Goal: Use online tool/utility: Utilize a website feature to perform a specific function

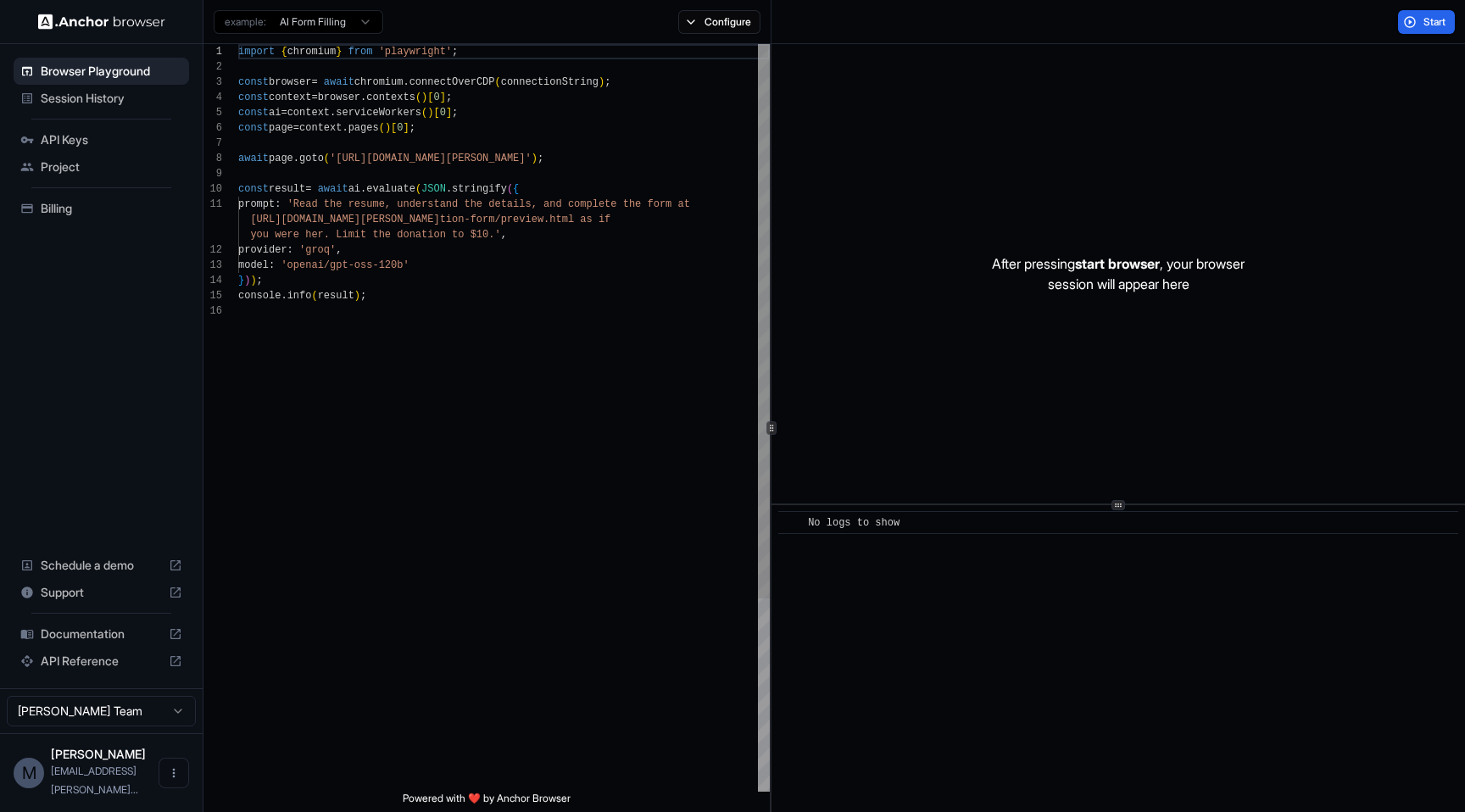
scroll to position [107, 0]
click at [424, 159] on div "import { chromium } from 'playwright' ; const browser = await chromium . connec…" at bounding box center [504, 547] width 532 height 1006
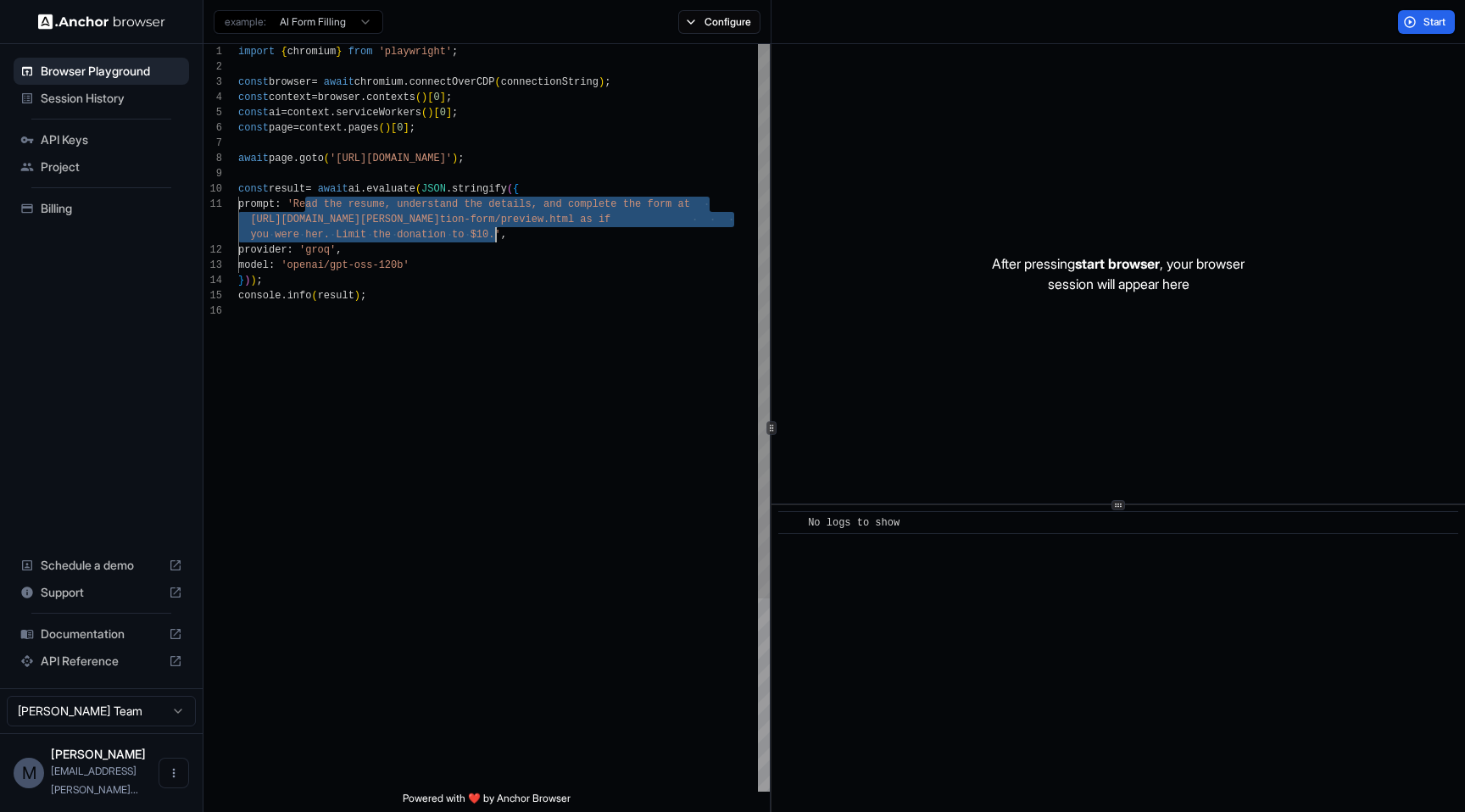
drag, startPoint x: 306, startPoint y: 205, endPoint x: 496, endPoint y: 232, distance: 191.9
click at [496, 232] on div "import { chromium } from 'playwright' ; const browser = await chromium . connec…" at bounding box center [504, 547] width 532 height 1006
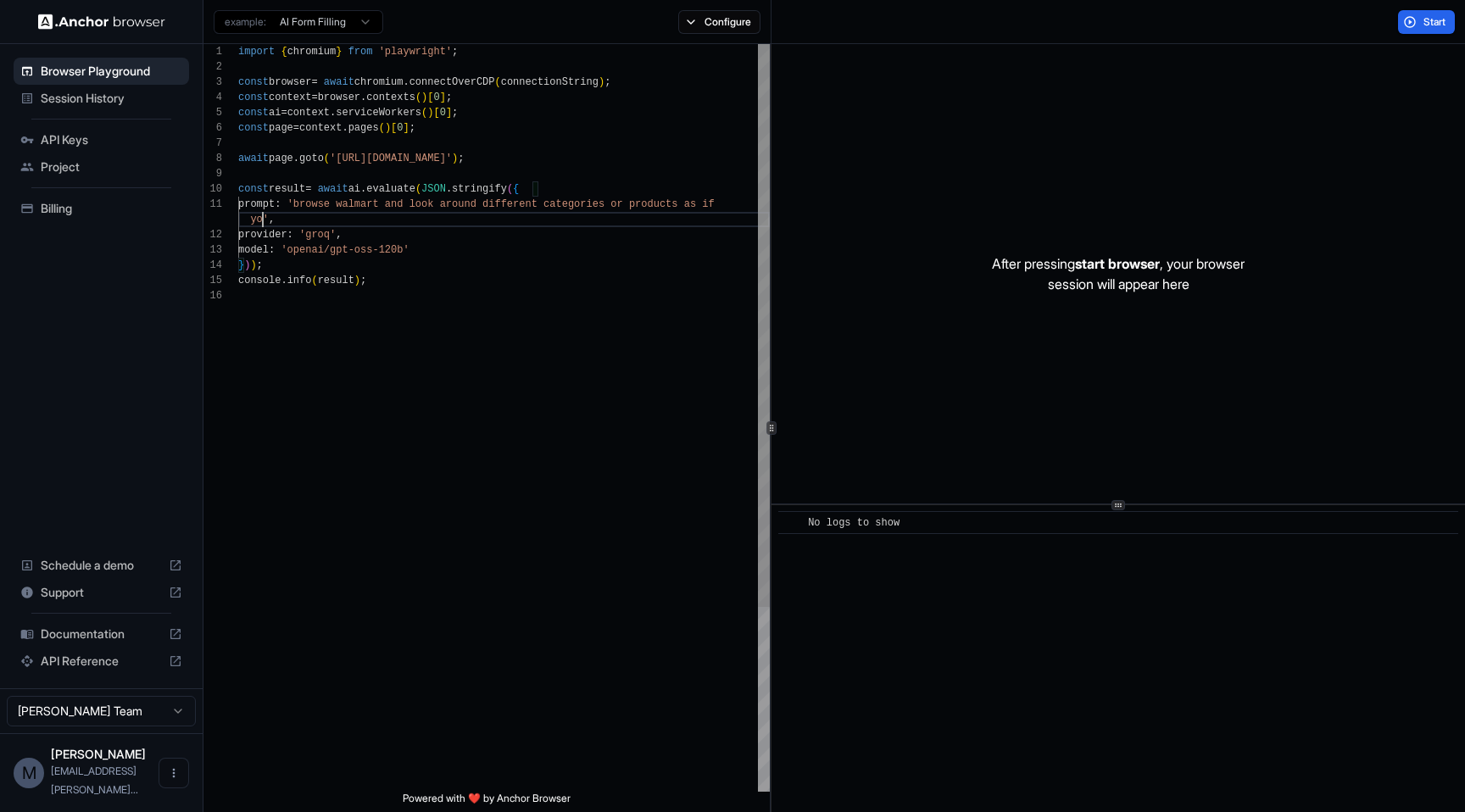
scroll to position [15, 0]
click at [1409, 15] on button "Start" at bounding box center [1426, 22] width 57 height 24
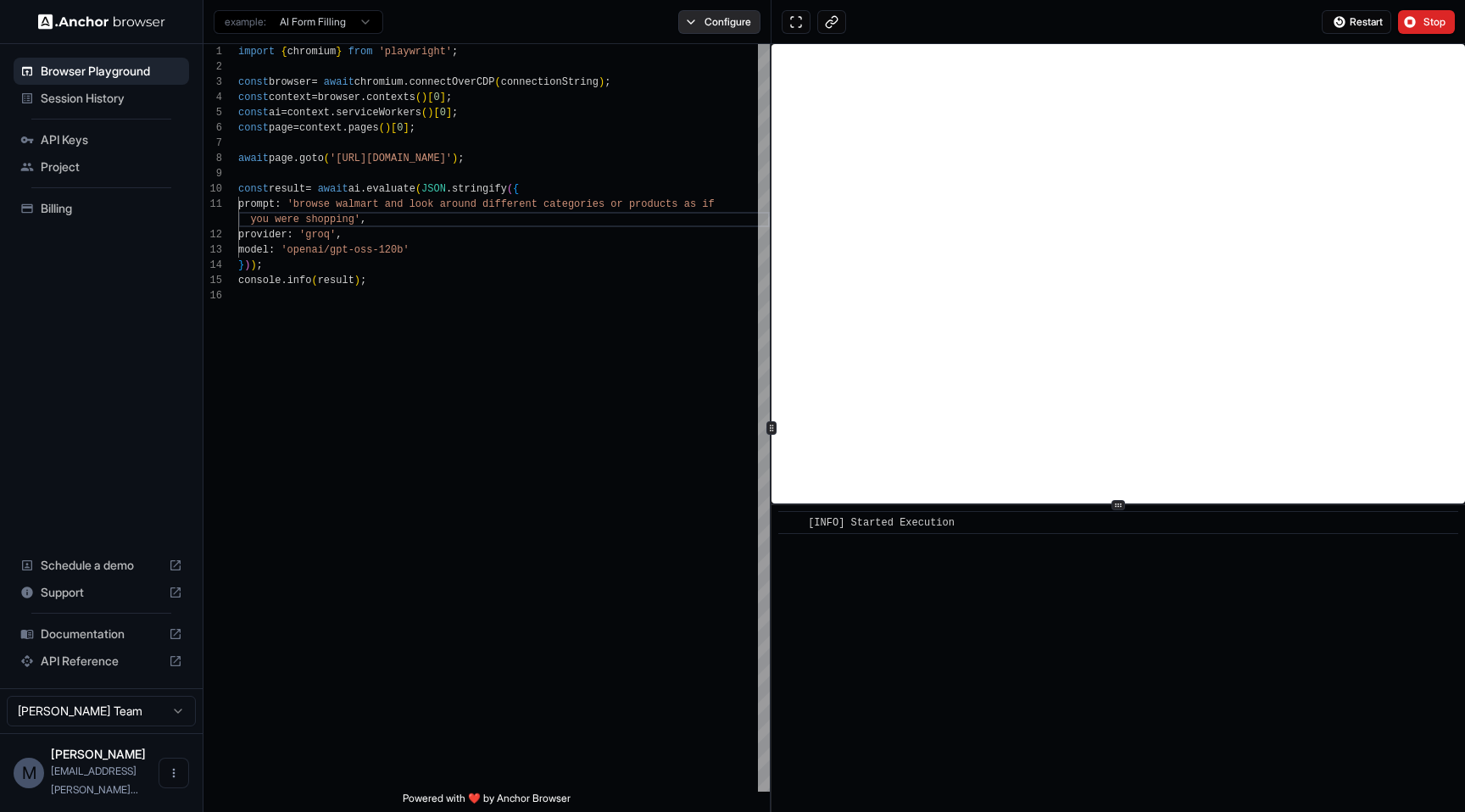
click at [739, 22] on button "Configure" at bounding box center [719, 22] width 83 height 24
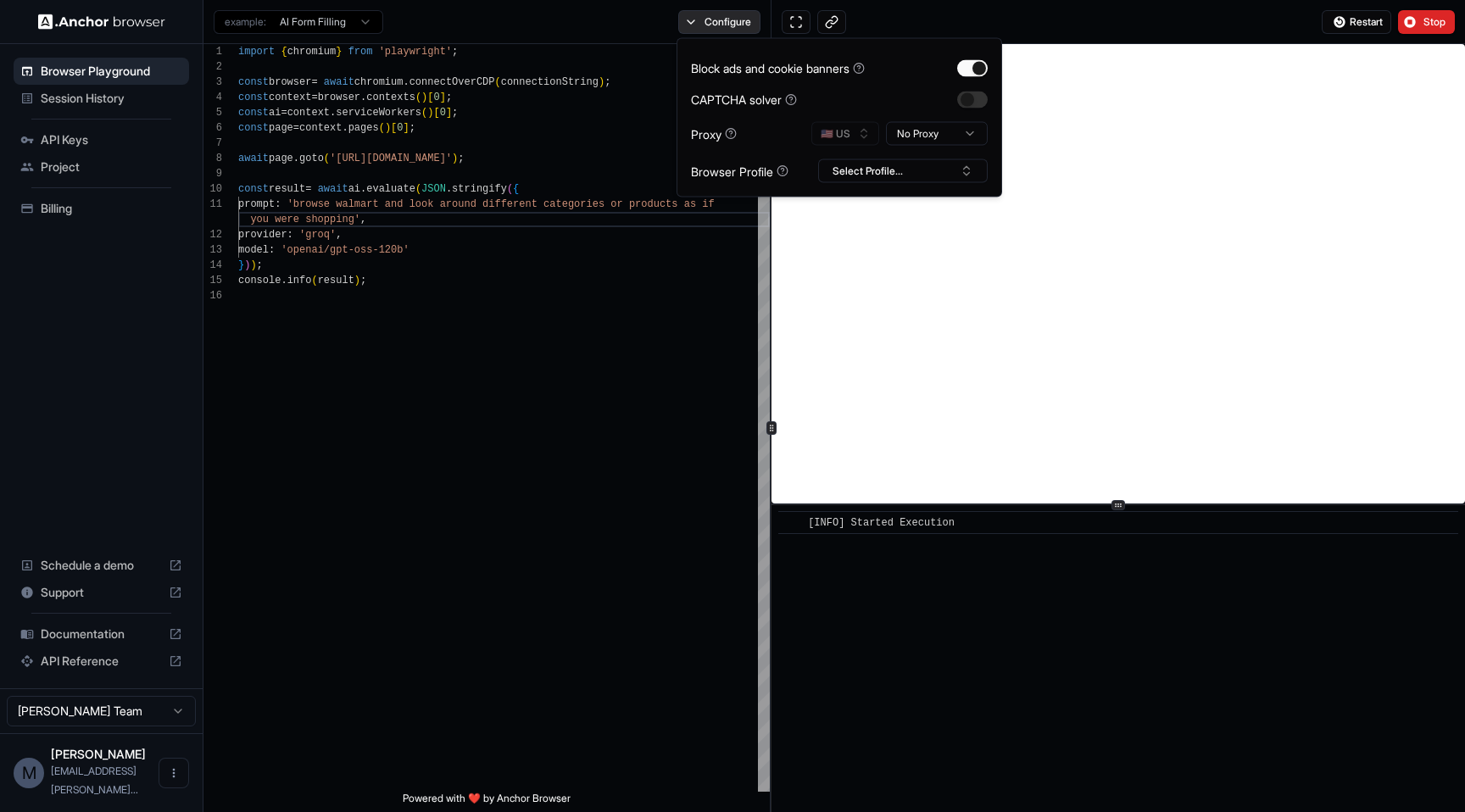
click at [739, 22] on button "Configure" at bounding box center [719, 22] width 83 height 24
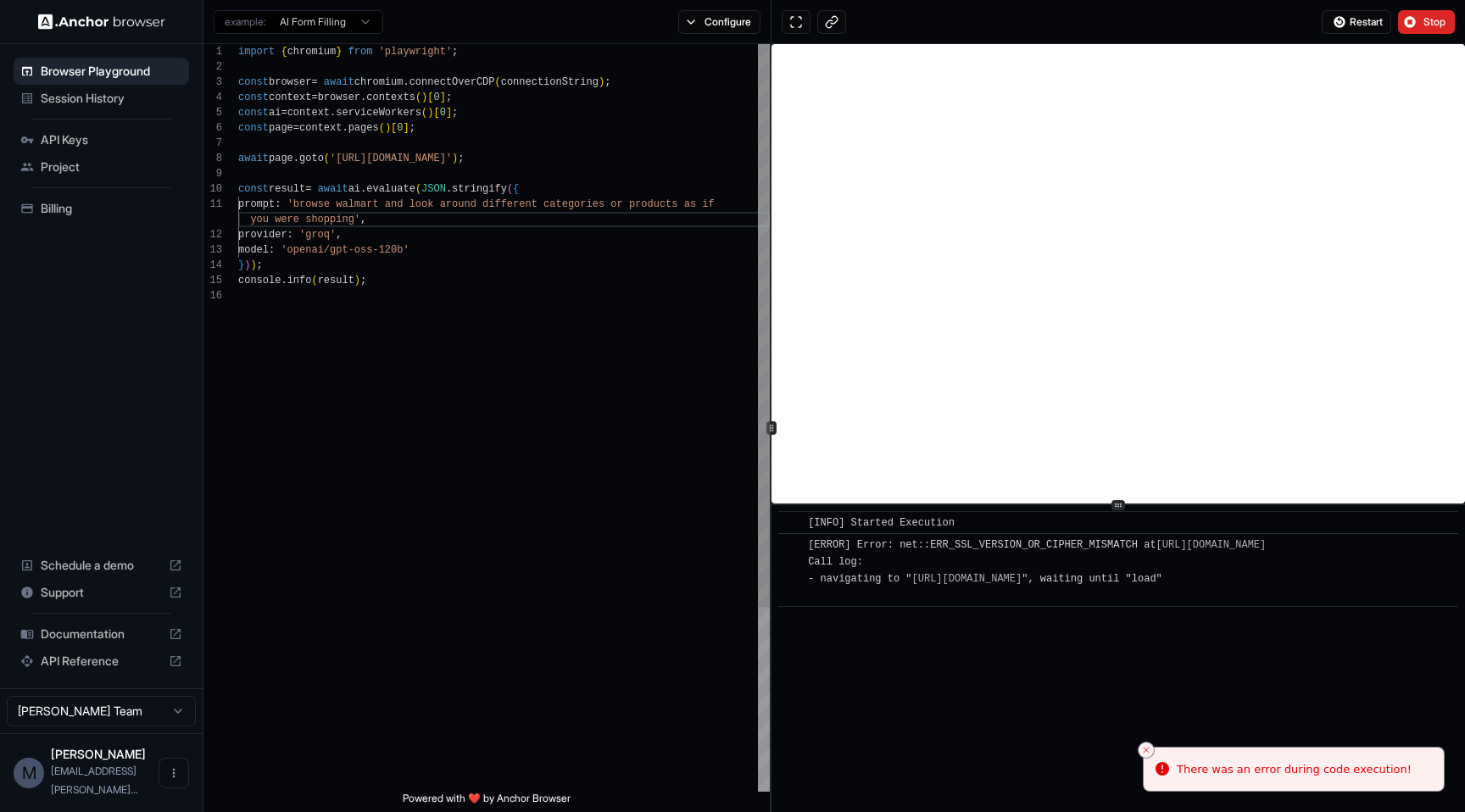
click at [500, 154] on div "import { chromium } from 'playwright' ; const browser = await chromium . connec…" at bounding box center [504, 540] width 532 height 992
click at [1371, 19] on span "Restart" at bounding box center [1366, 22] width 33 height 14
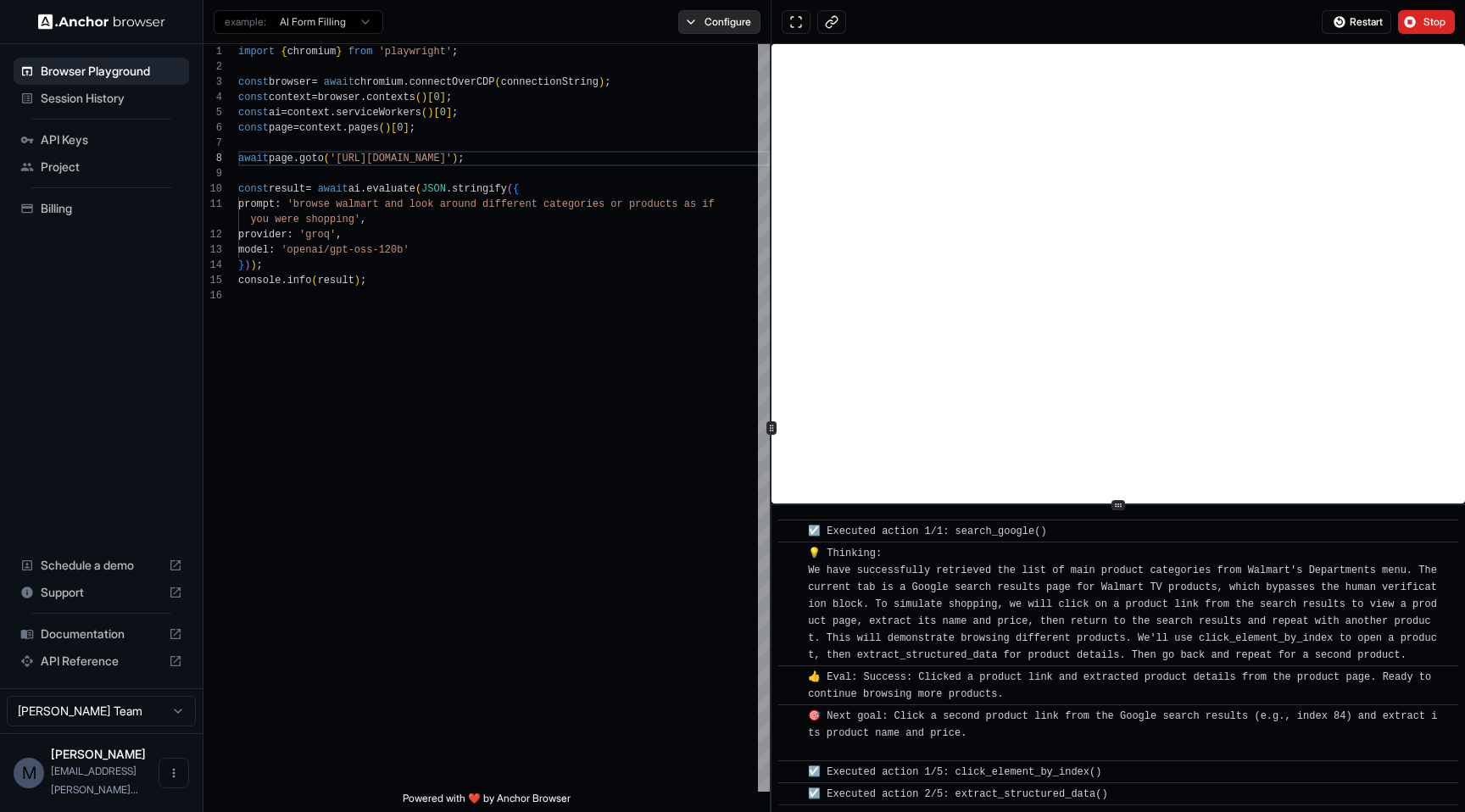
scroll to position [2889, 0]
click at [713, 17] on button "Configure" at bounding box center [719, 22] width 83 height 24
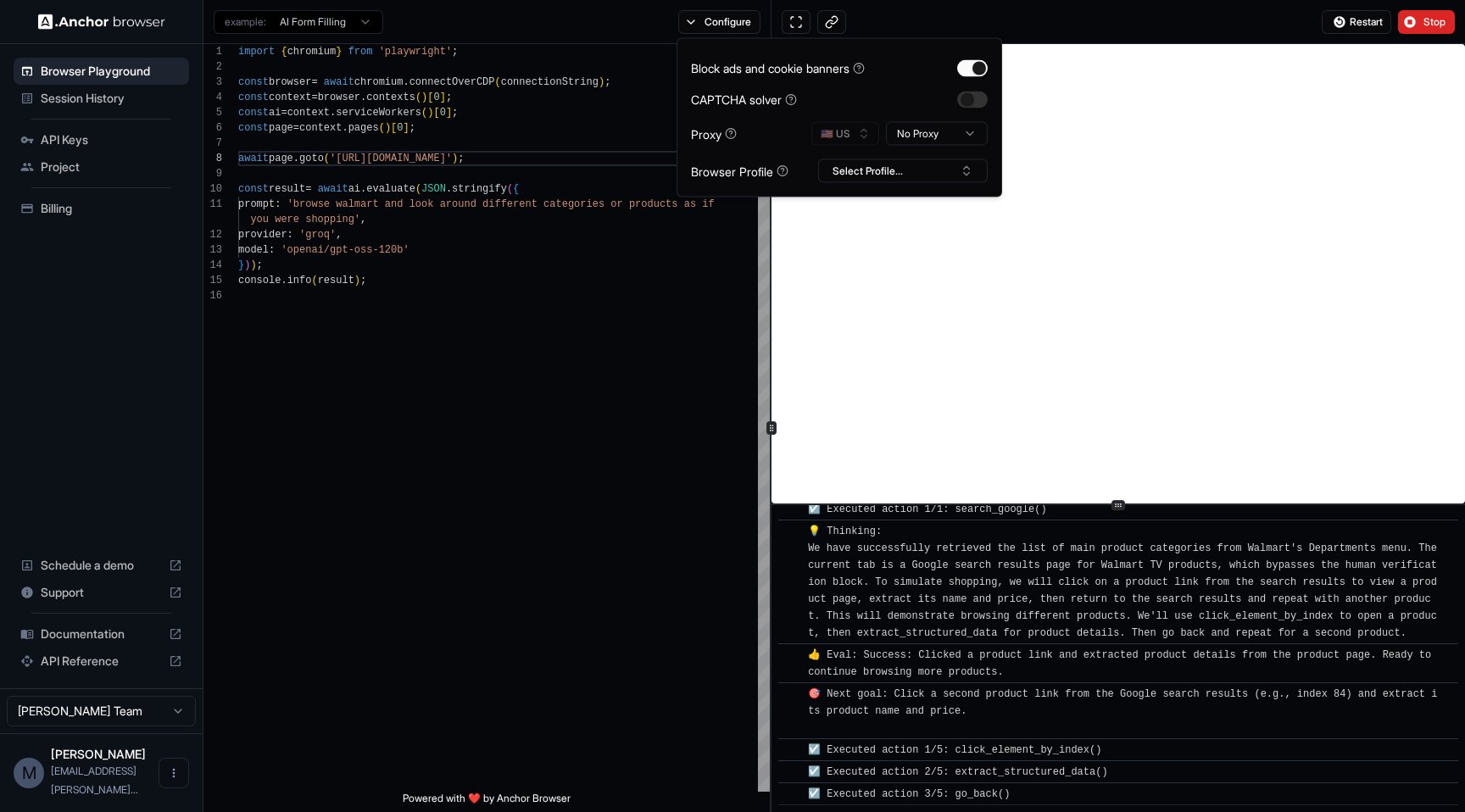
click at [943, 132] on html "Browser Playground Session History API Keys Project Billing Schedule a demo Sup…" at bounding box center [732, 406] width 1465 height 812
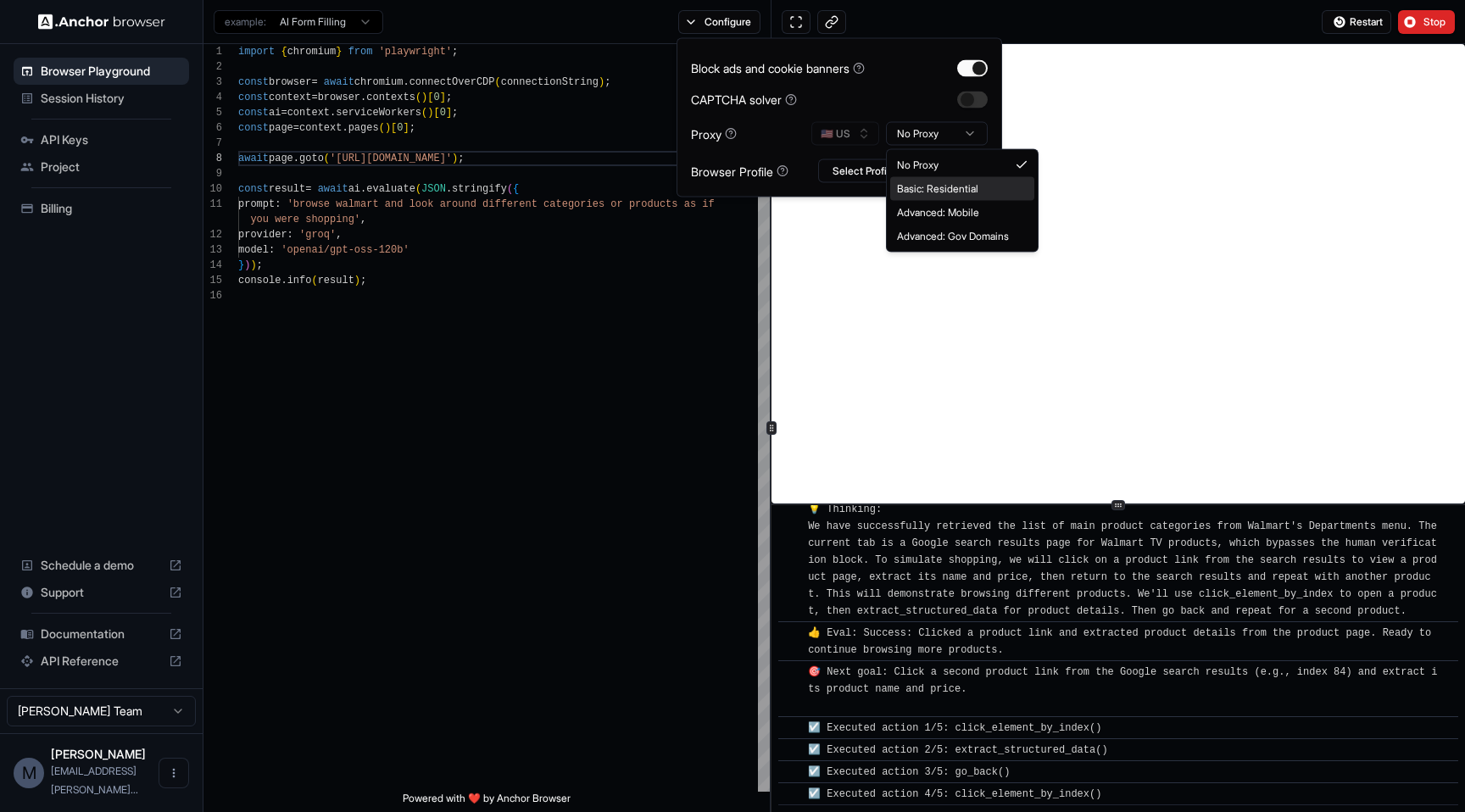
scroll to position [2933, 0]
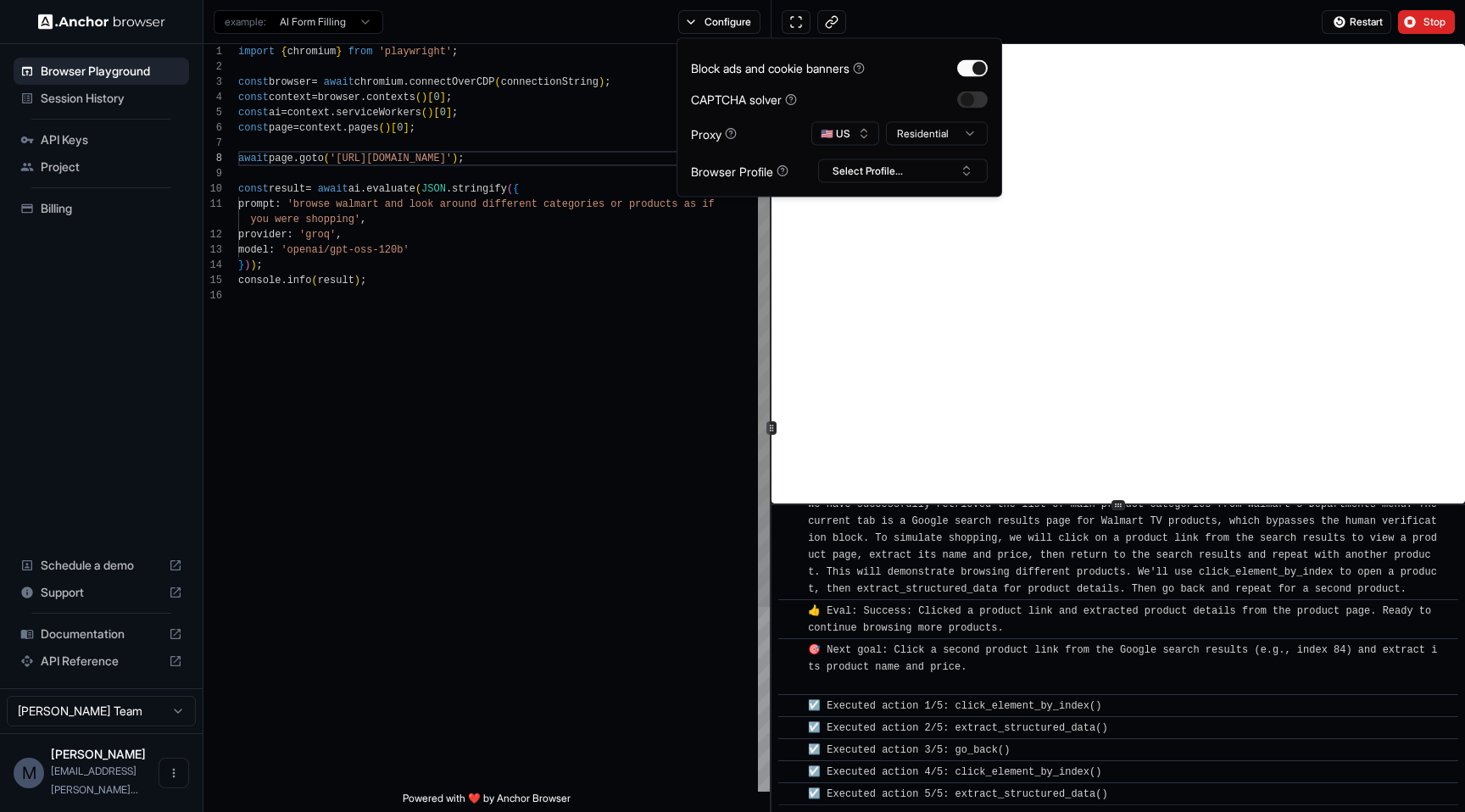
type textarea "**********"
click at [704, 250] on div "import { chromium } from 'playwright' ; const browser = await chromium . connec…" at bounding box center [504, 540] width 532 height 992
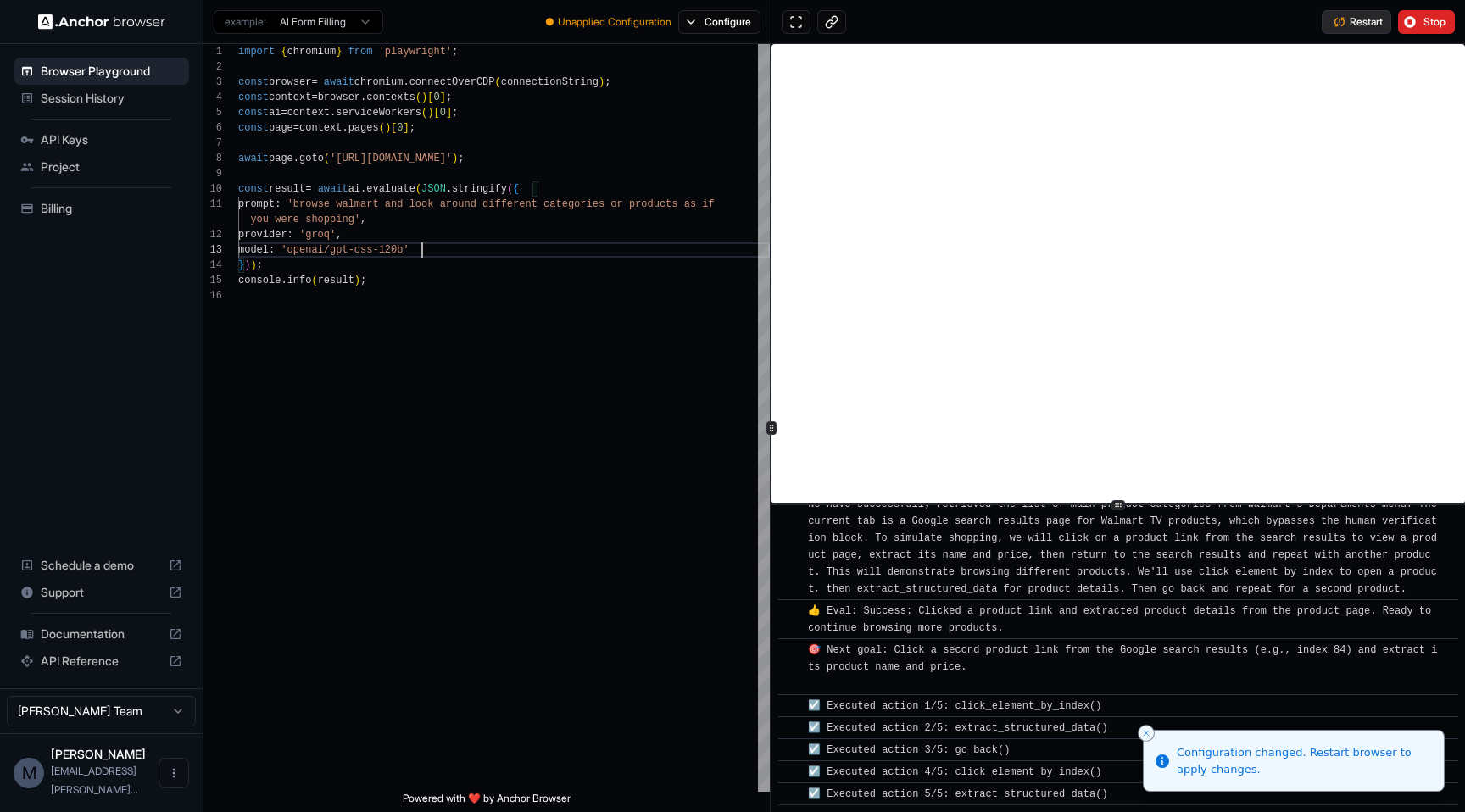
click at [1358, 15] on span "Restart" at bounding box center [1366, 22] width 33 height 14
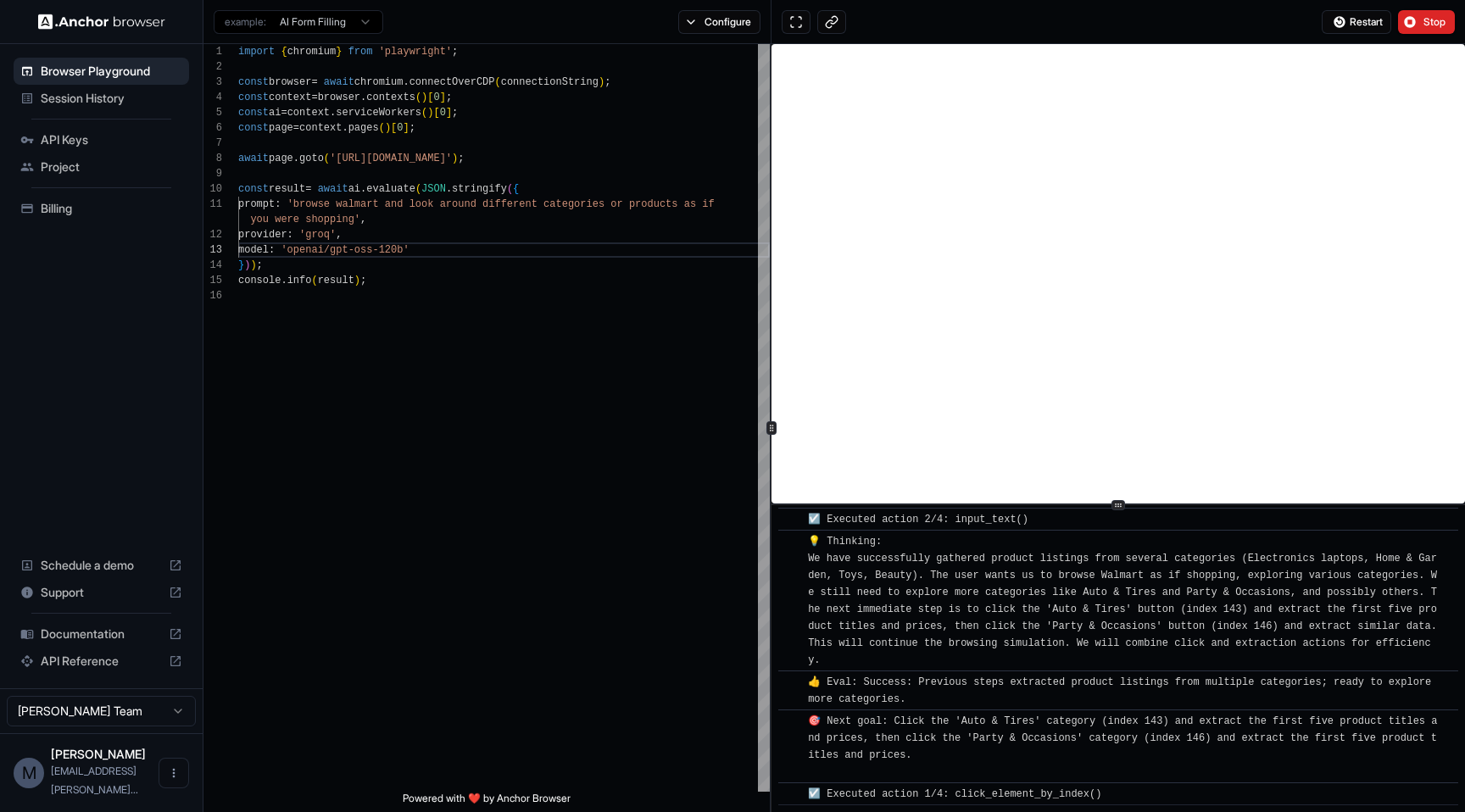
scroll to position [3318, 0]
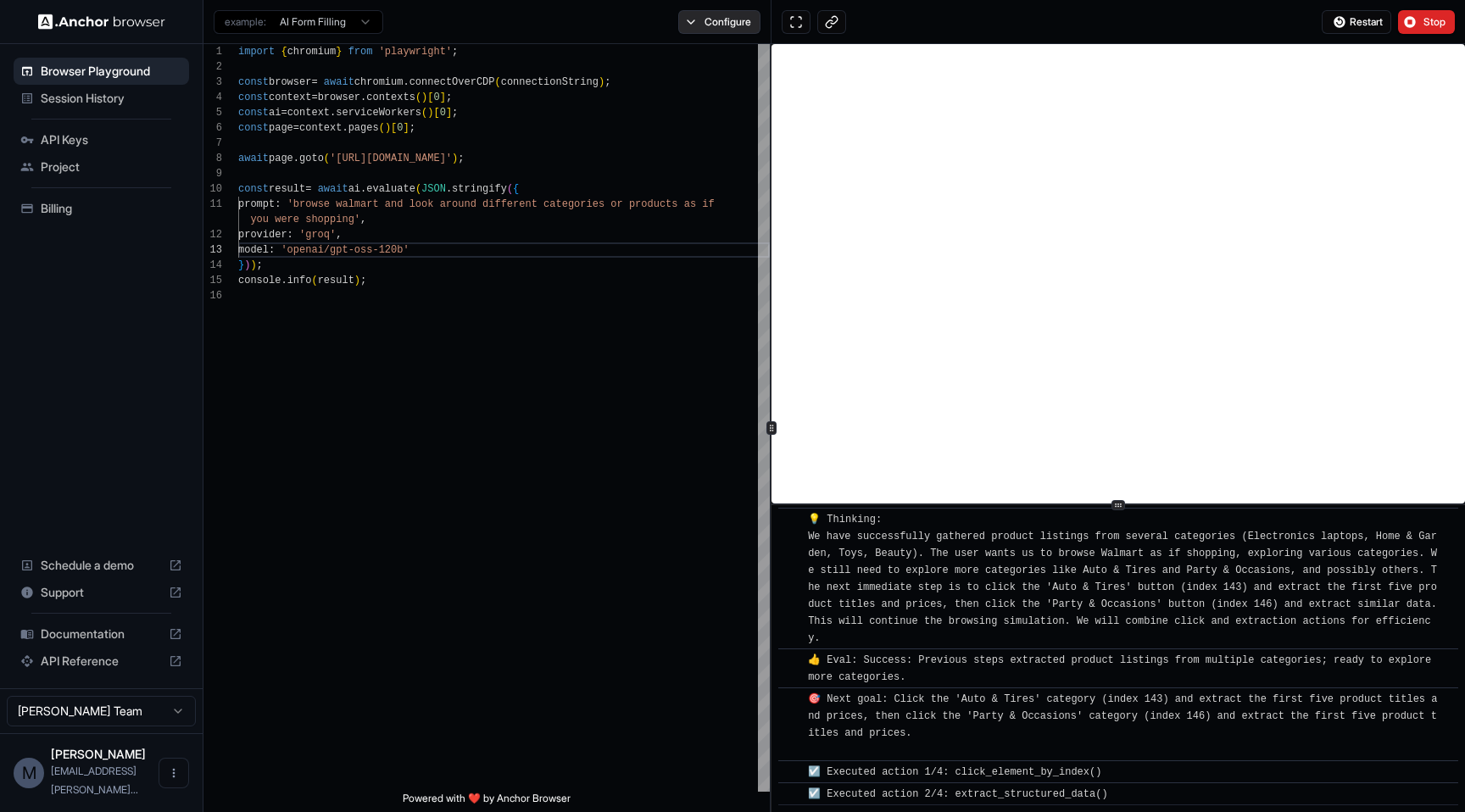
click at [714, 23] on button "Configure" at bounding box center [719, 22] width 83 height 24
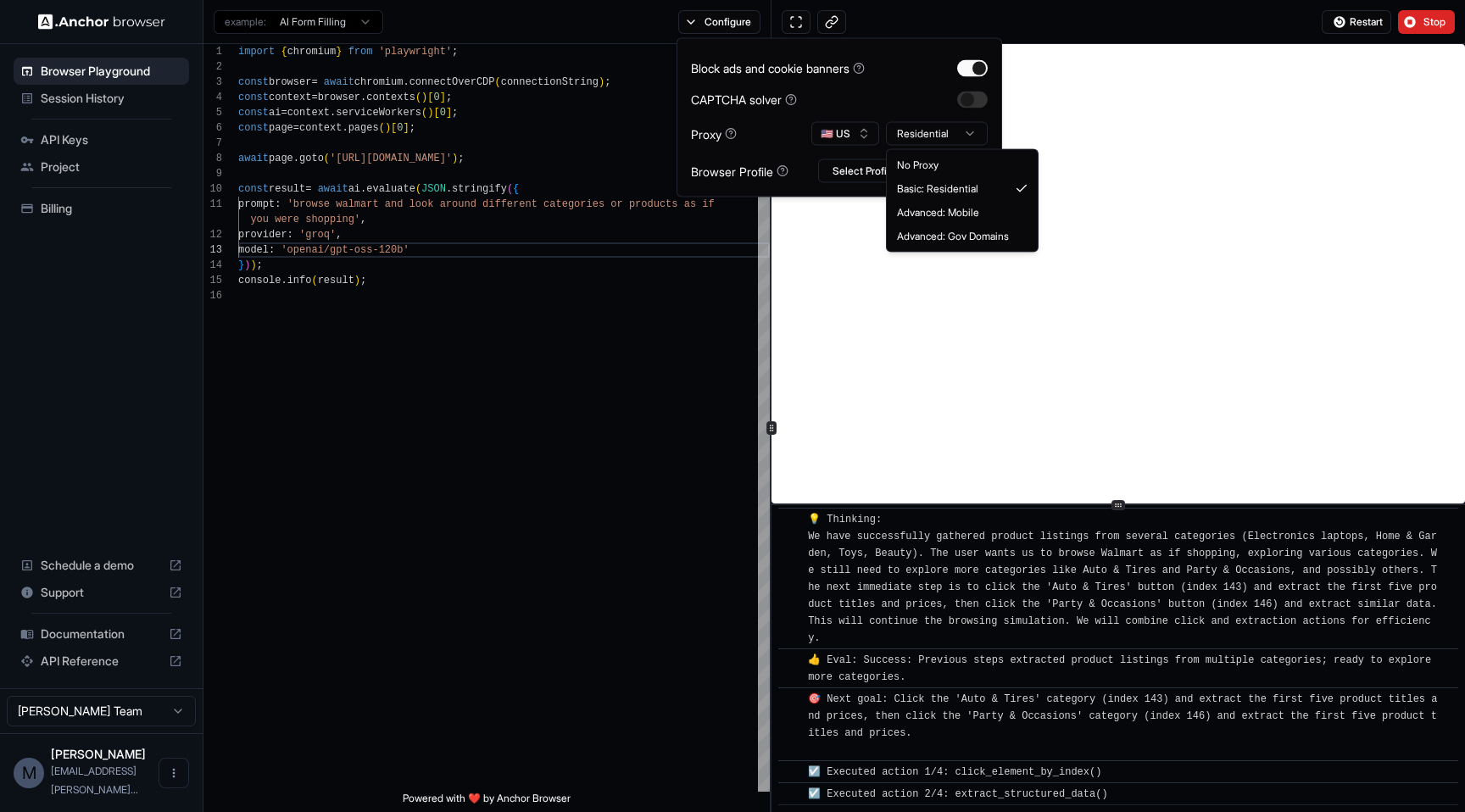
click at [924, 125] on html "Browser Playground Session History API Keys Project Billing Schedule a demo Sup…" at bounding box center [732, 406] width 1465 height 812
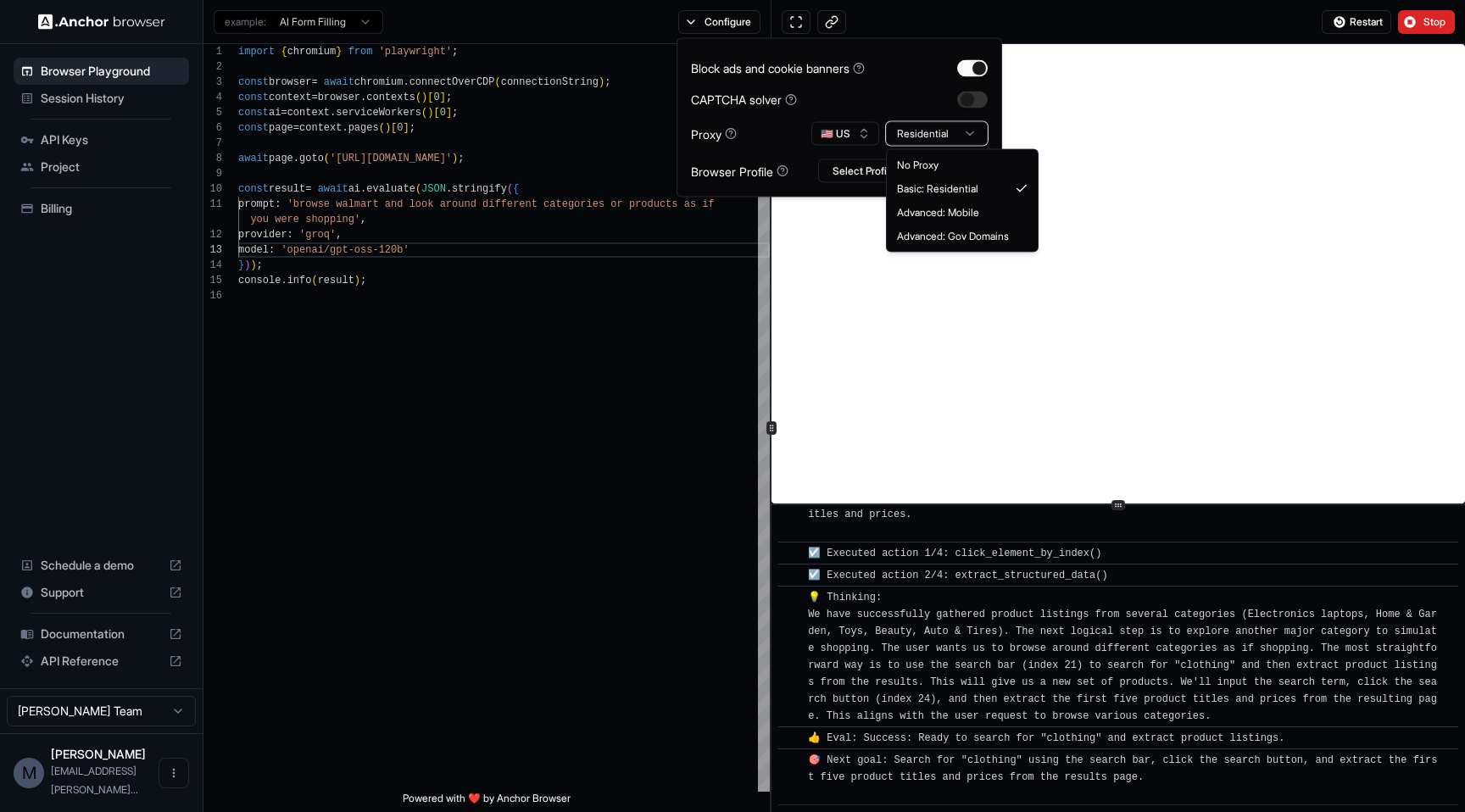
click at [924, 127] on html "Browser Playground Session History API Keys Project Billing Schedule a demo Sup…" at bounding box center [732, 406] width 1465 height 812
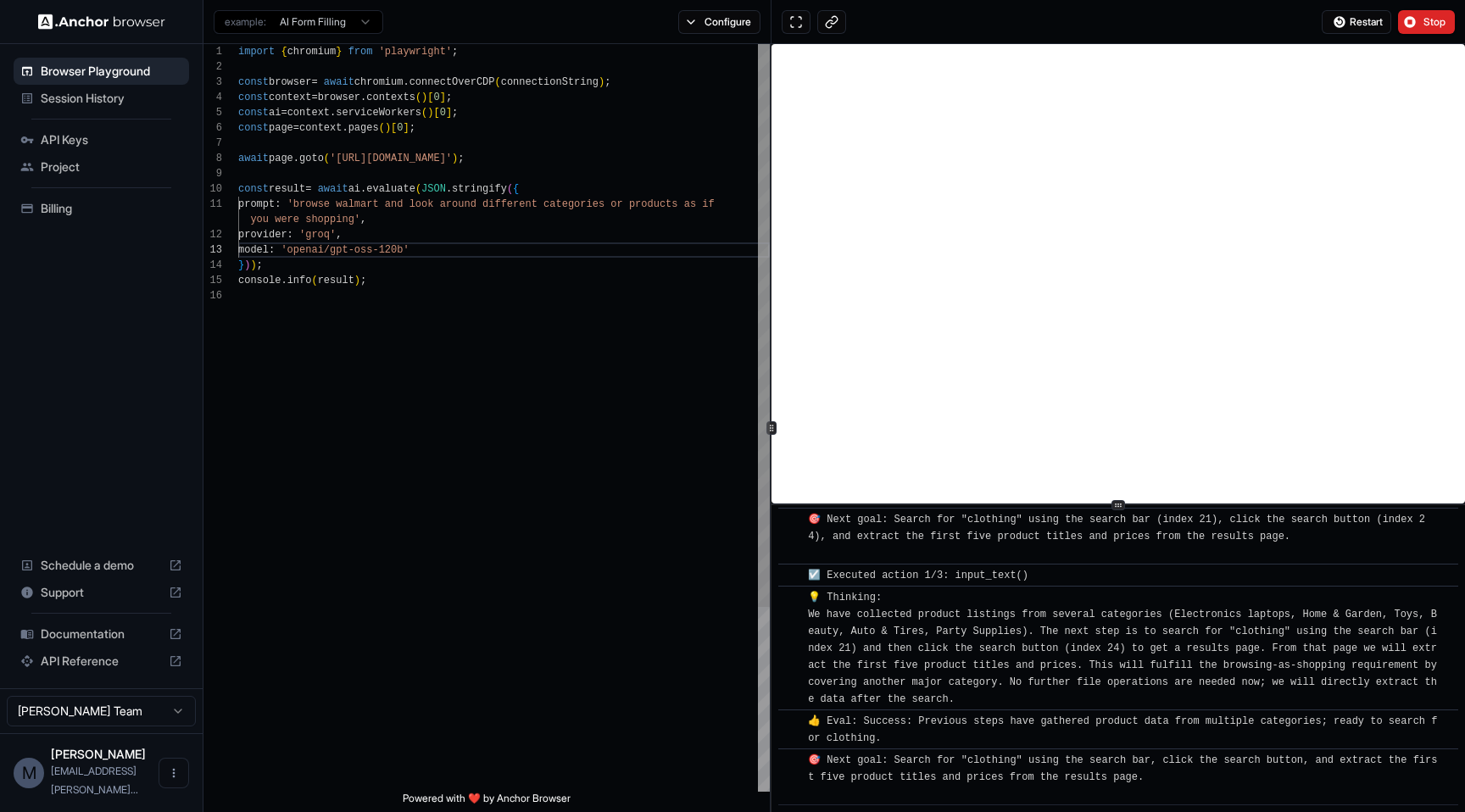
scroll to position [5115, 0]
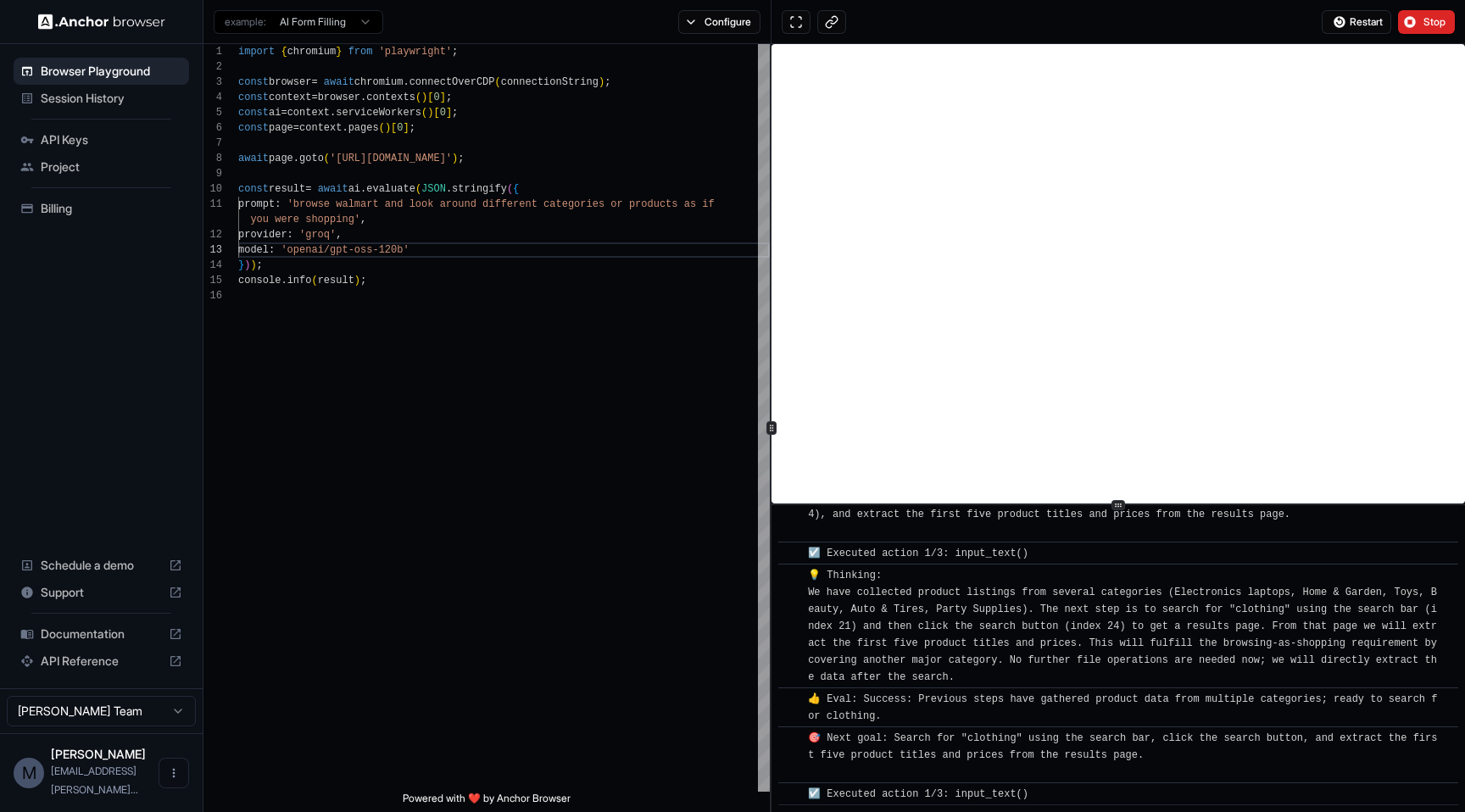
click at [371, 18] on html "Browser Playground Session History API Keys Project Billing Schedule a demo Sup…" at bounding box center [732, 406] width 1465 height 812
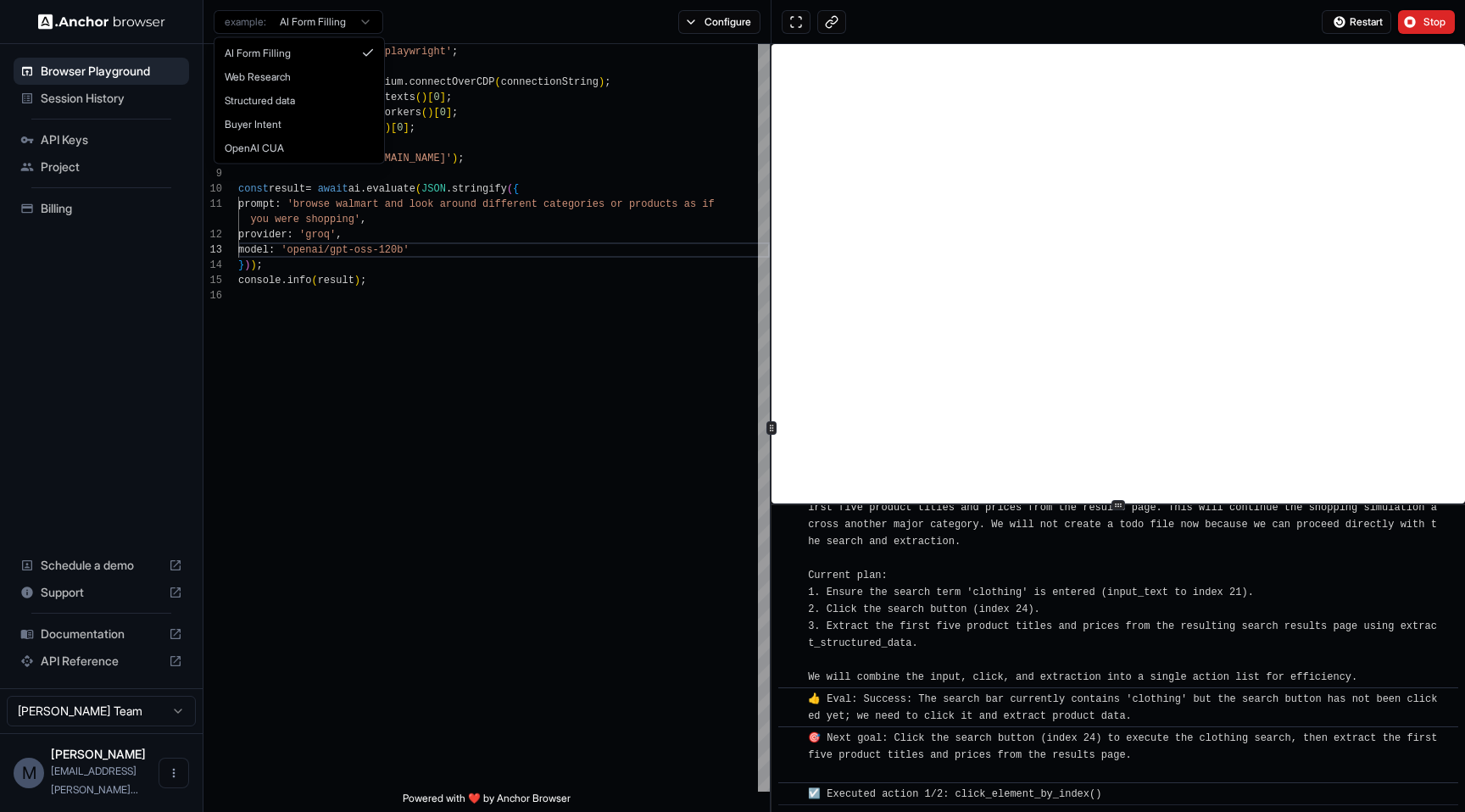
scroll to position [5531, 0]
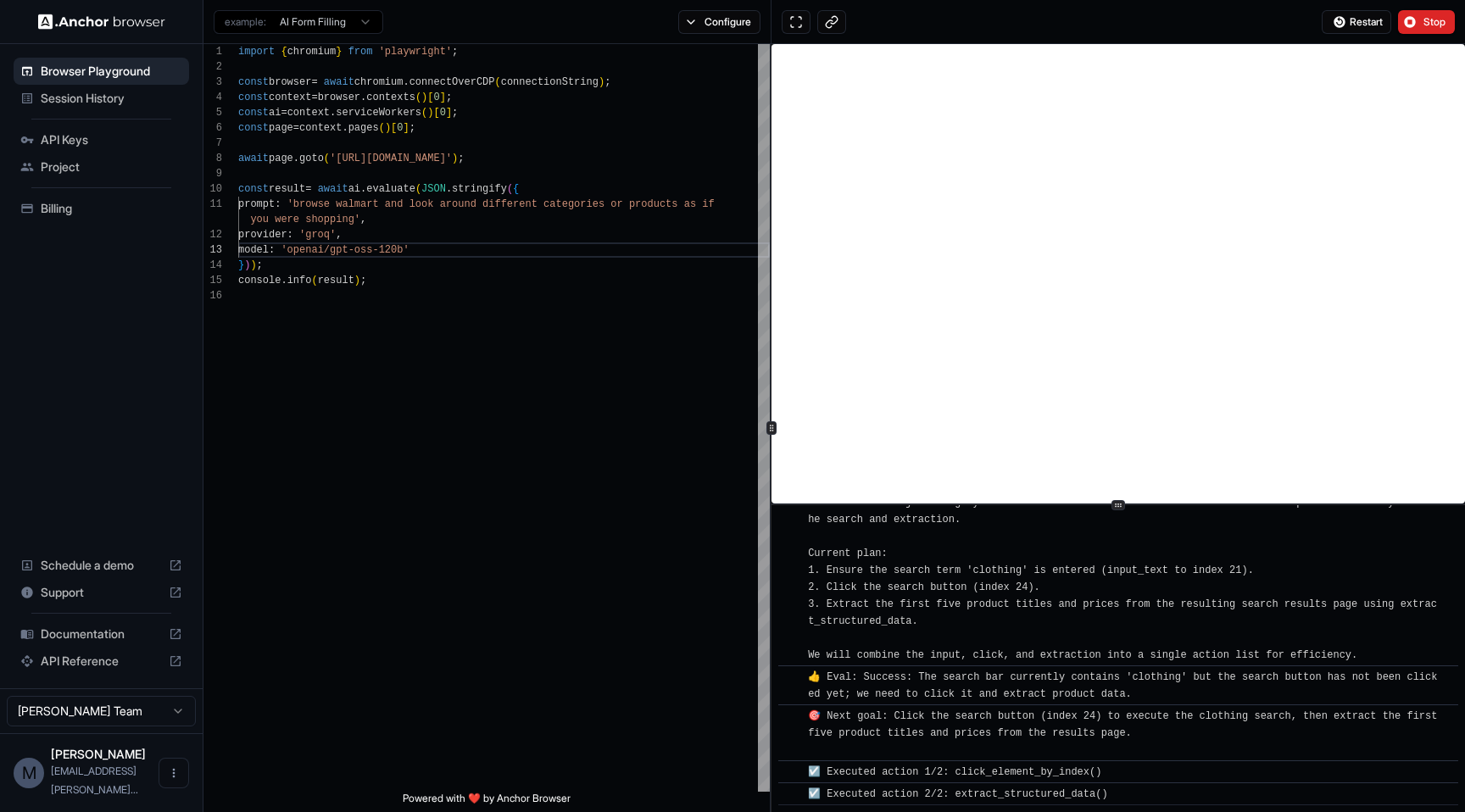
click at [371, 19] on html "Browser Playground Session History API Keys Project Billing Schedule a demo Sup…" at bounding box center [732, 406] width 1465 height 812
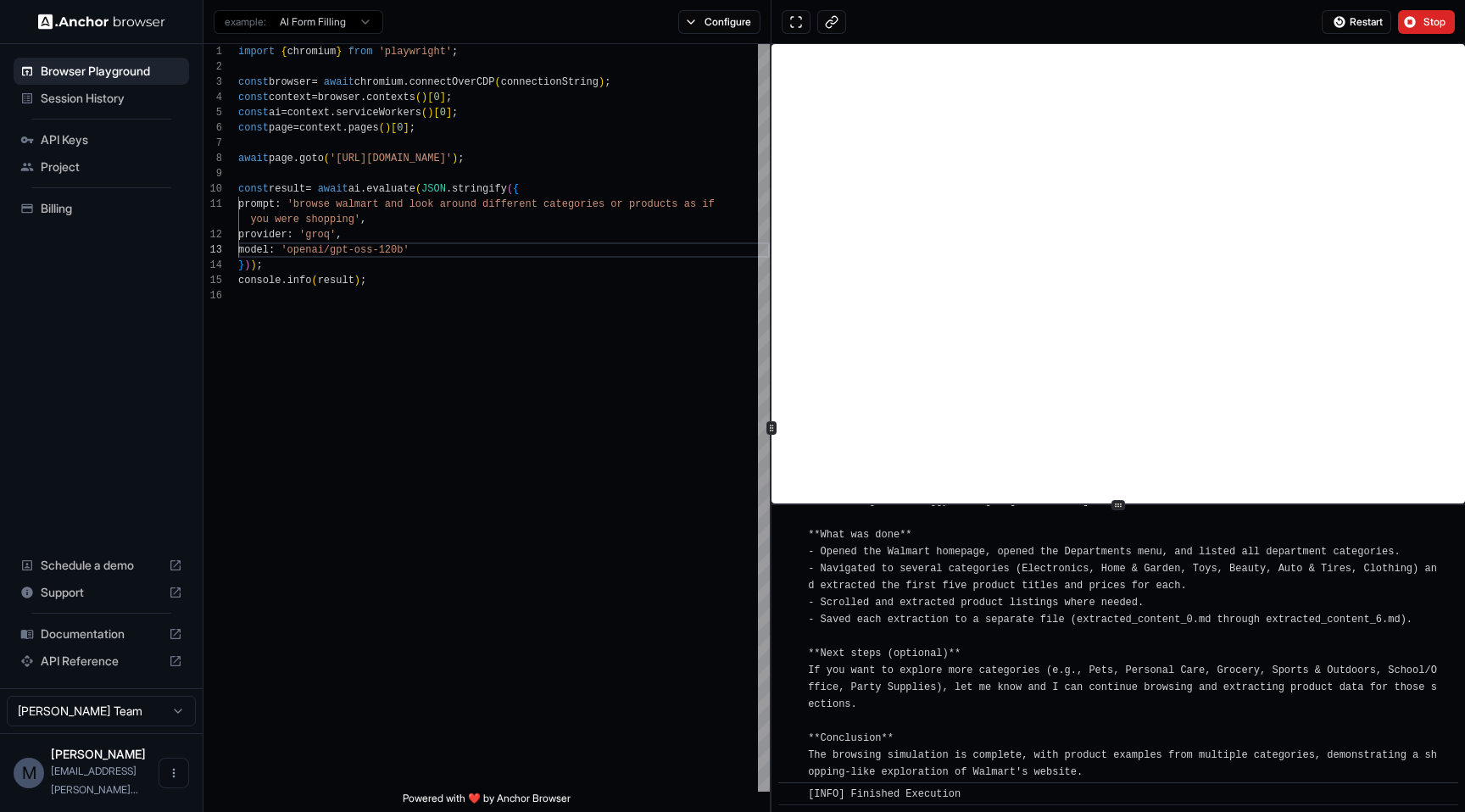
scroll to position [0, 0]
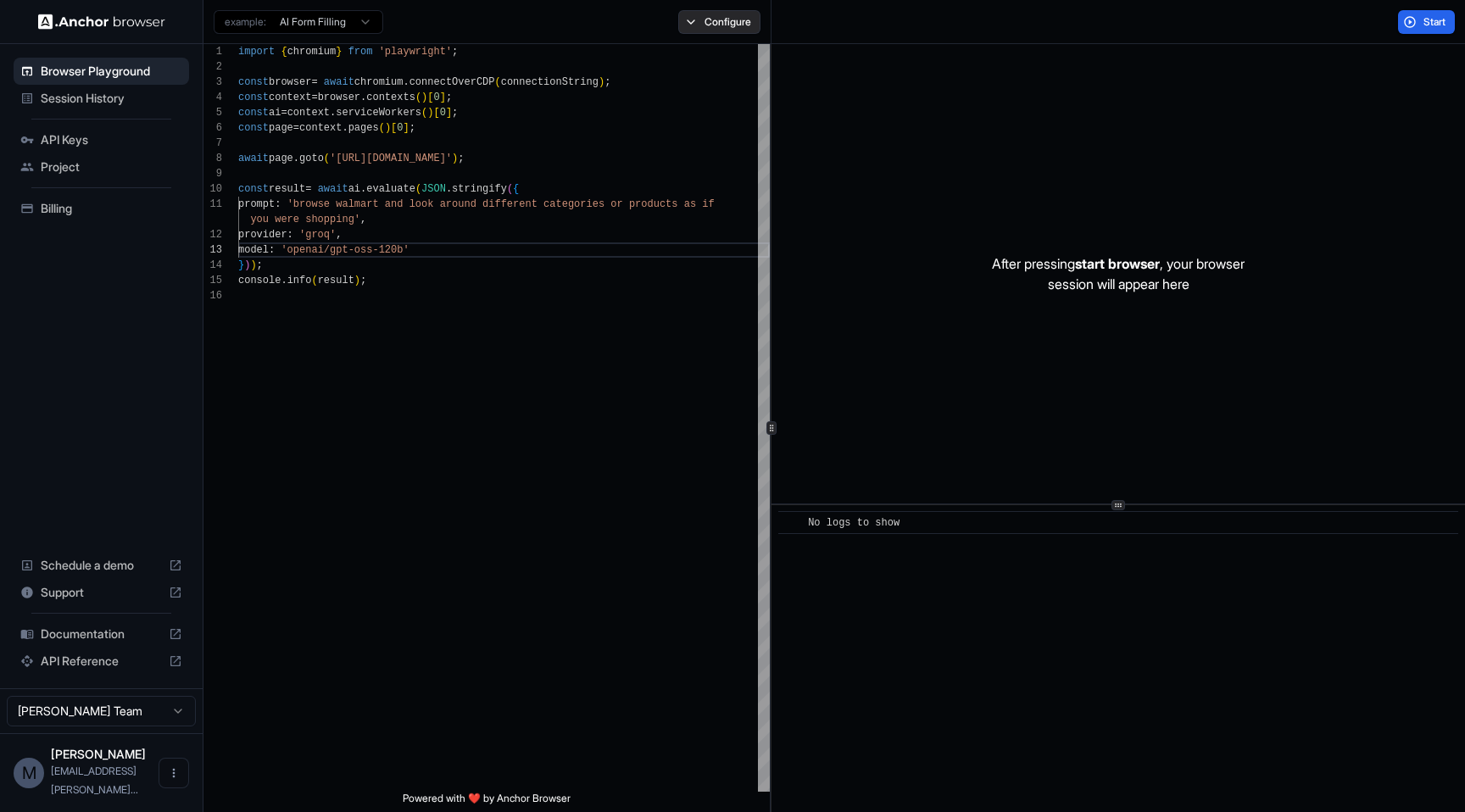
click at [711, 25] on button "Configure" at bounding box center [719, 22] width 83 height 24
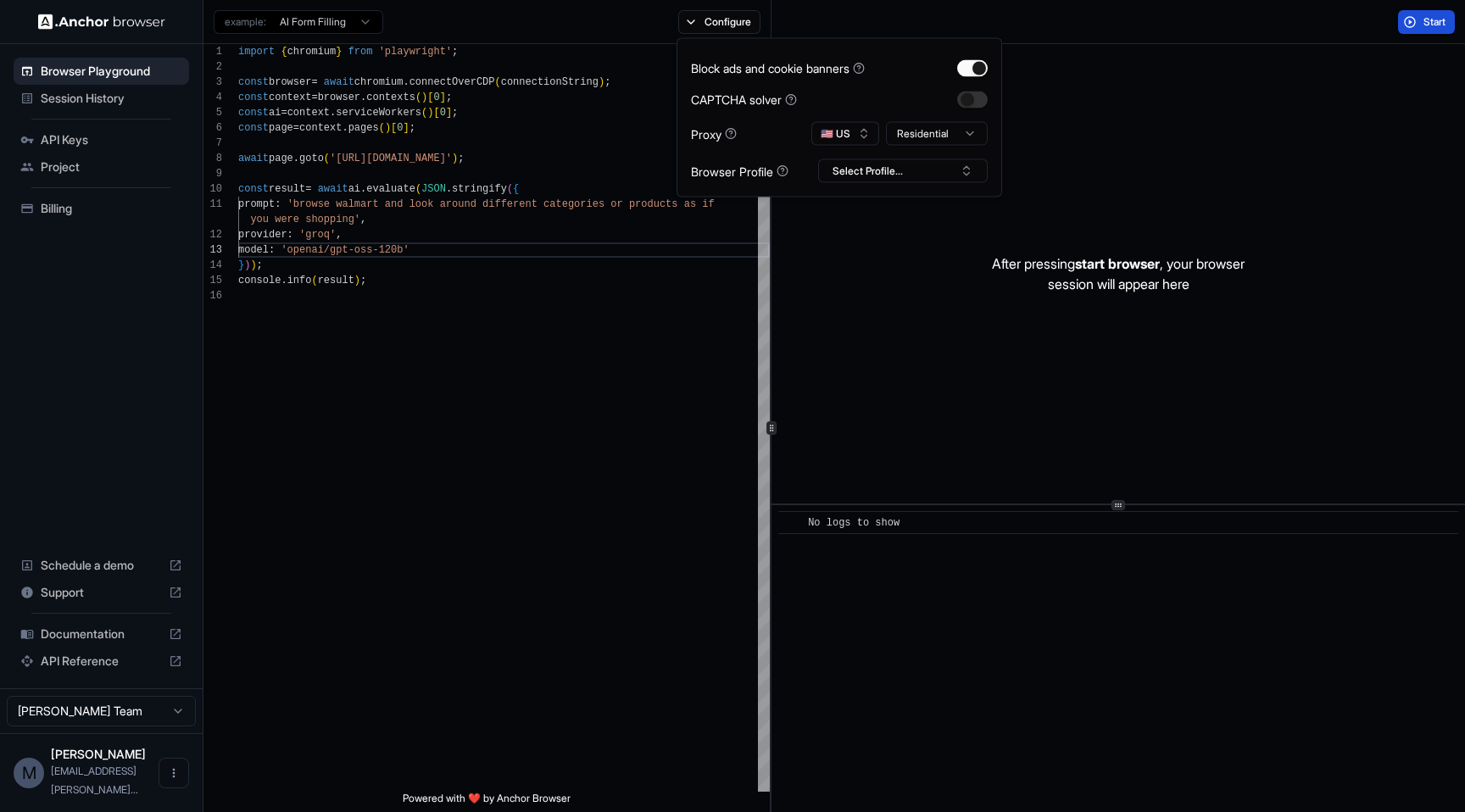
click at [1422, 13] on button "Start" at bounding box center [1426, 22] width 57 height 24
